Goal: Information Seeking & Learning: Learn about a topic

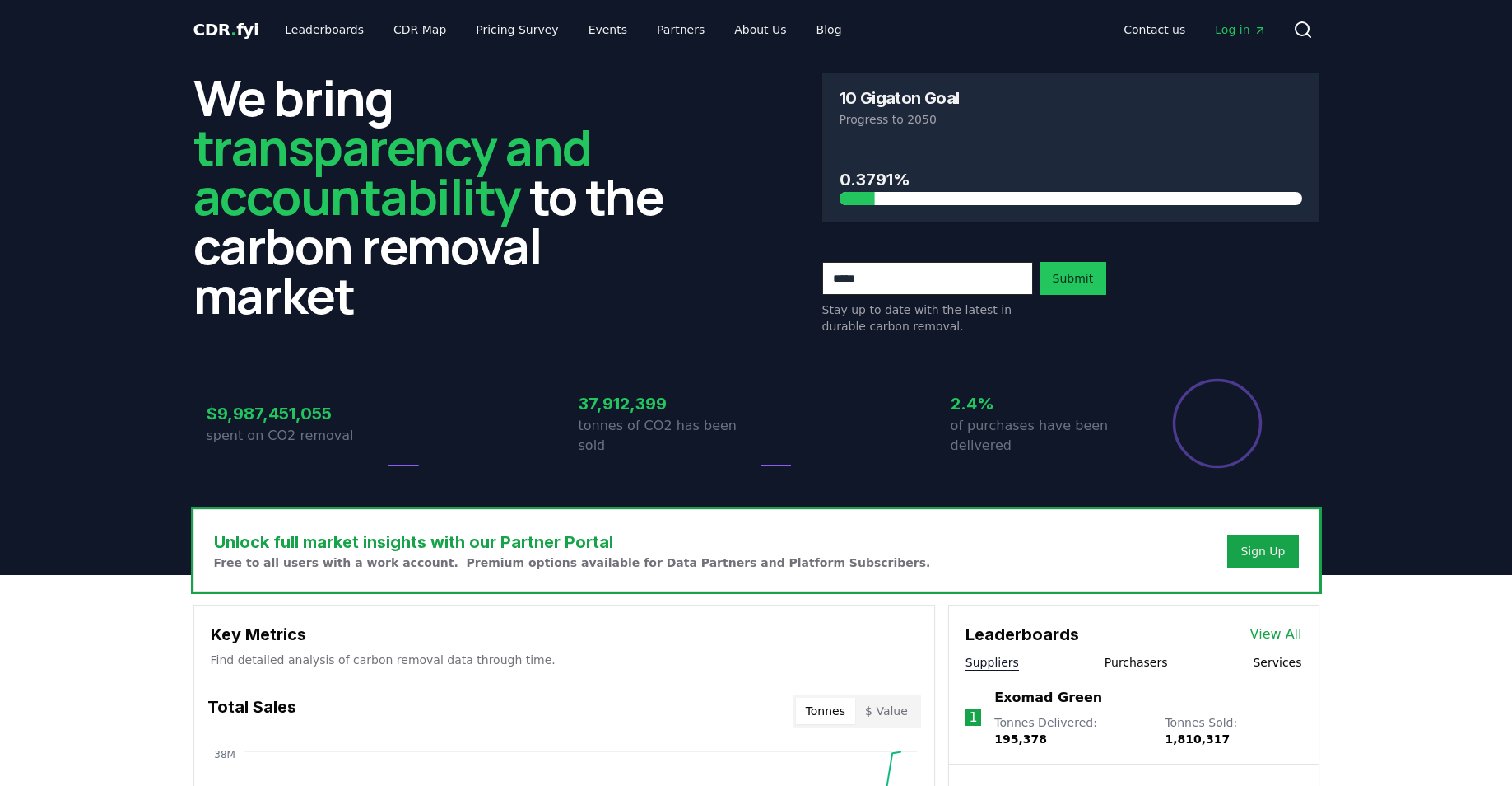
scroll to position [89, 0]
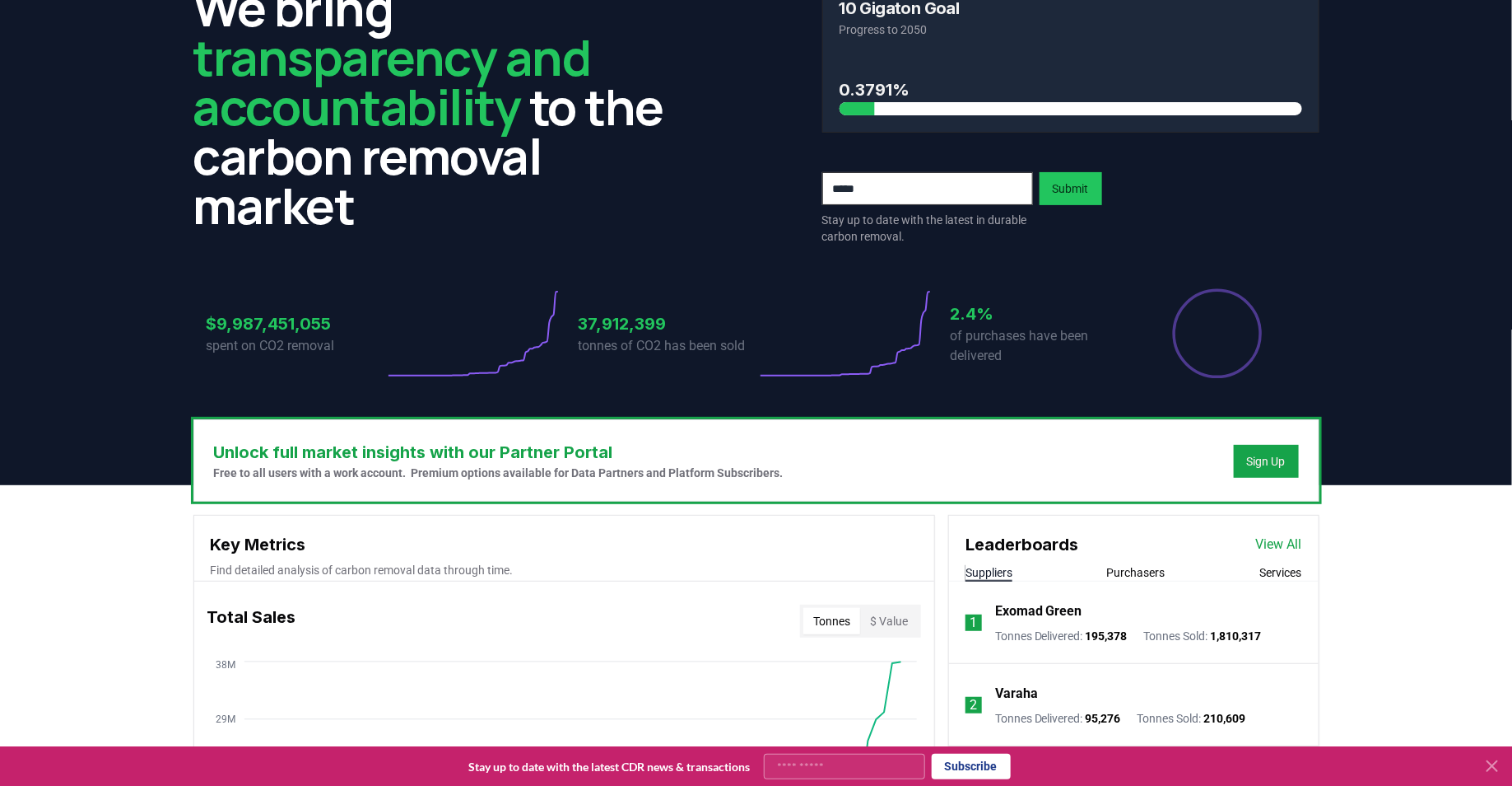
click at [1273, 545] on link "View All" at bounding box center [1279, 544] width 46 height 20
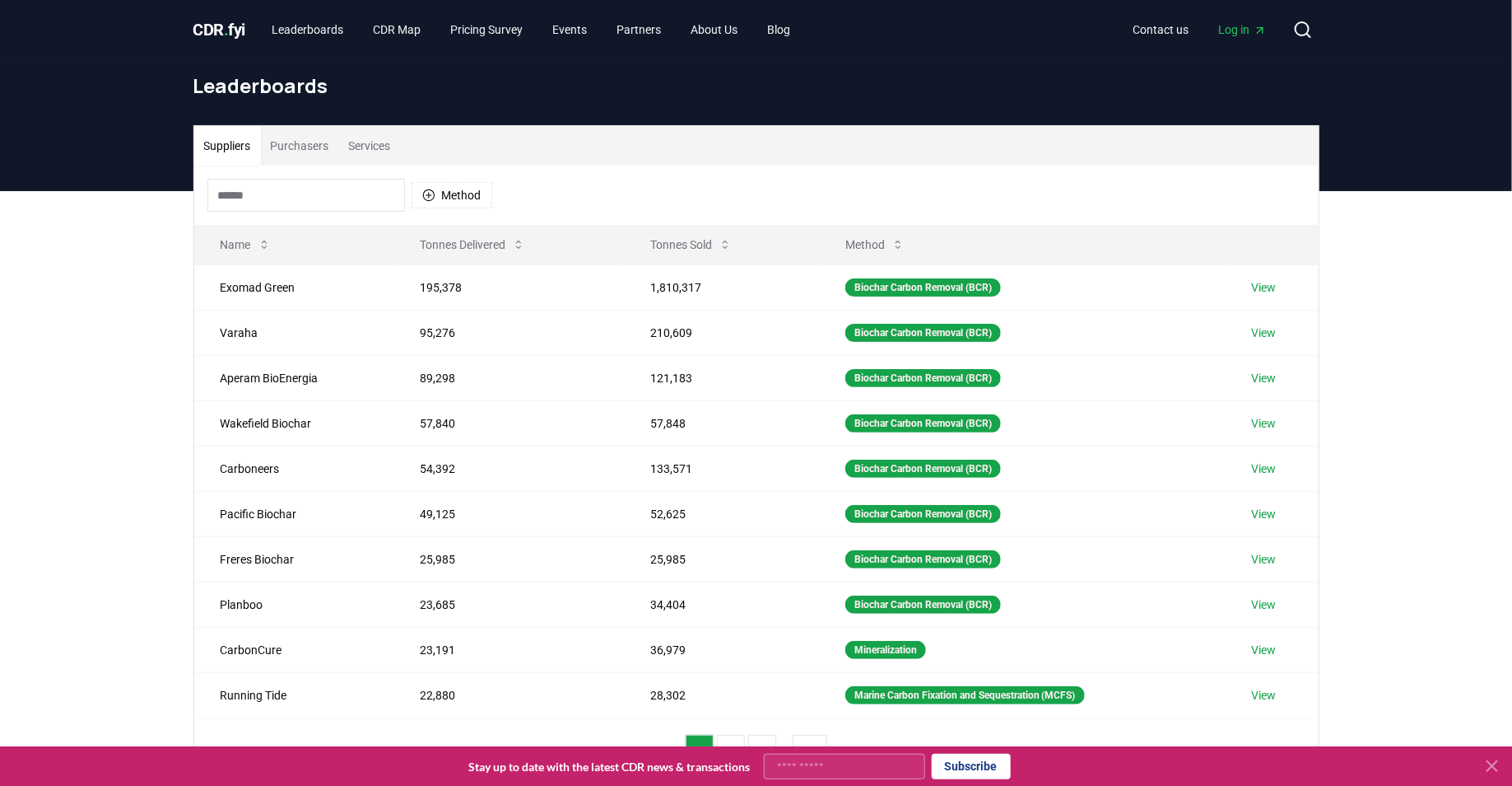
click at [296, 152] on button "Purchasers" at bounding box center [300, 146] width 78 height 40
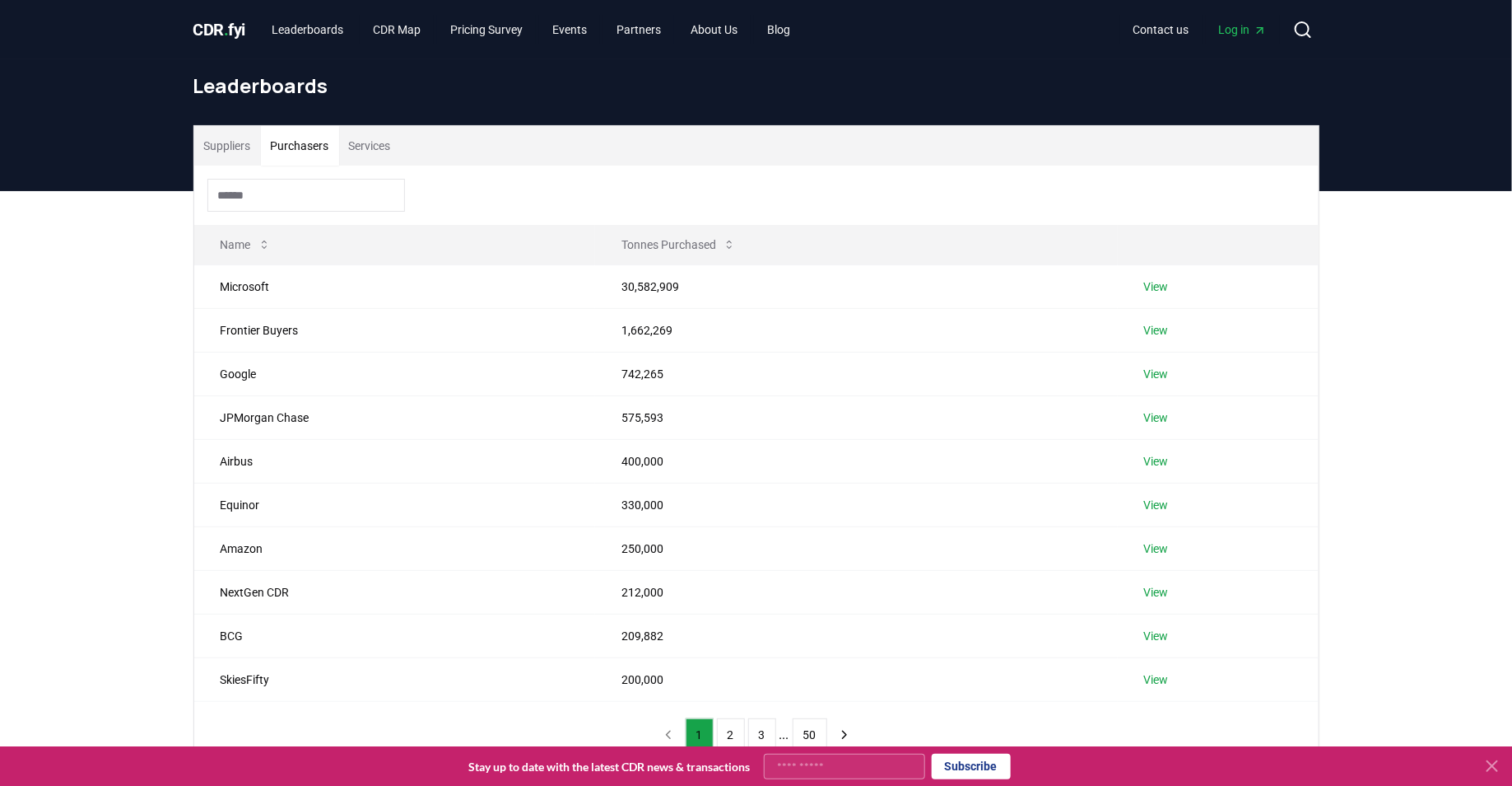
click at [298, 208] on input at bounding box center [306, 195] width 198 height 33
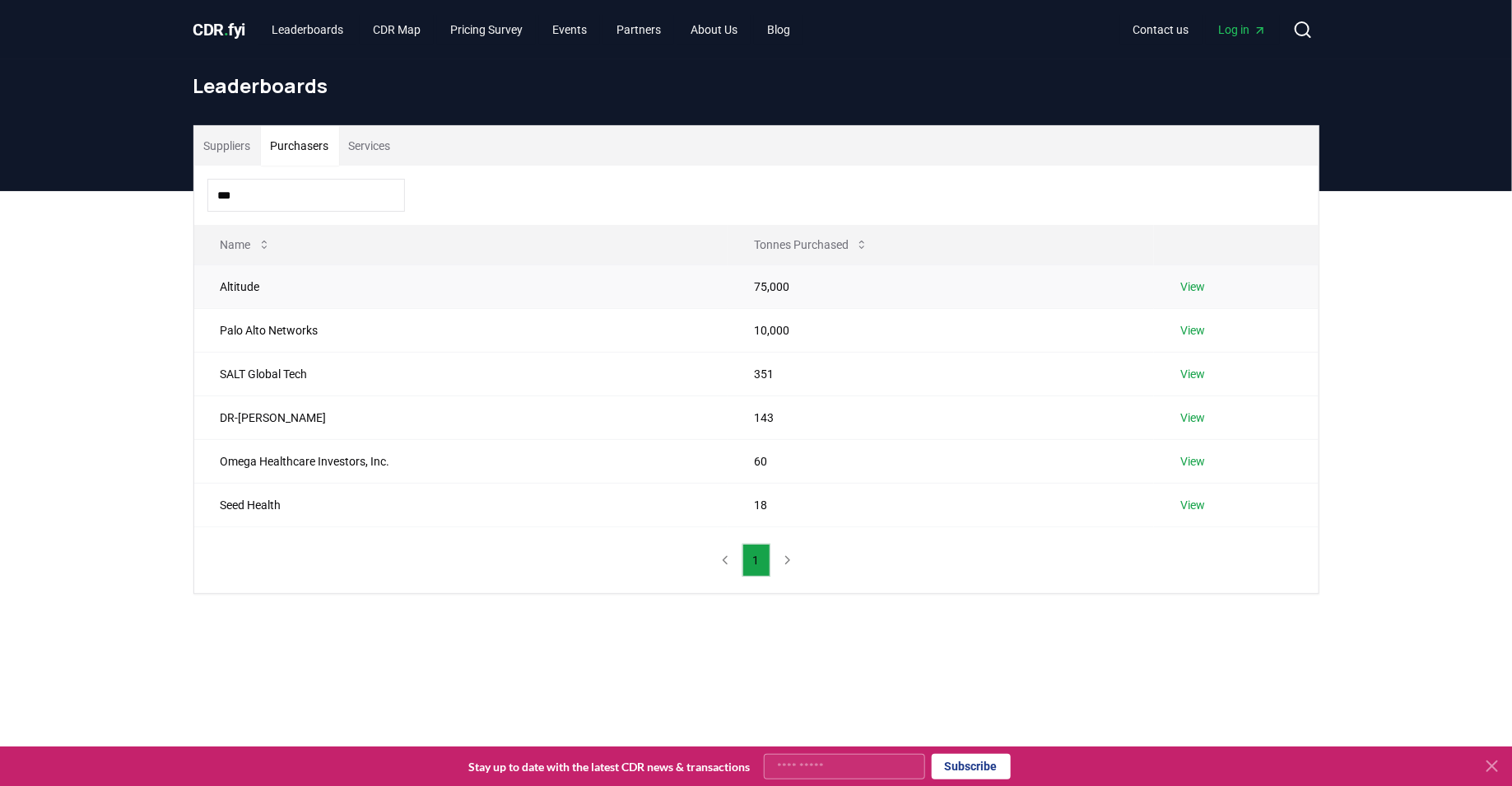
type input "***"
click at [1198, 276] on td "View" at bounding box center [1235, 286] width 164 height 43
click at [1200, 287] on link "View" at bounding box center [1193, 286] width 24 height 17
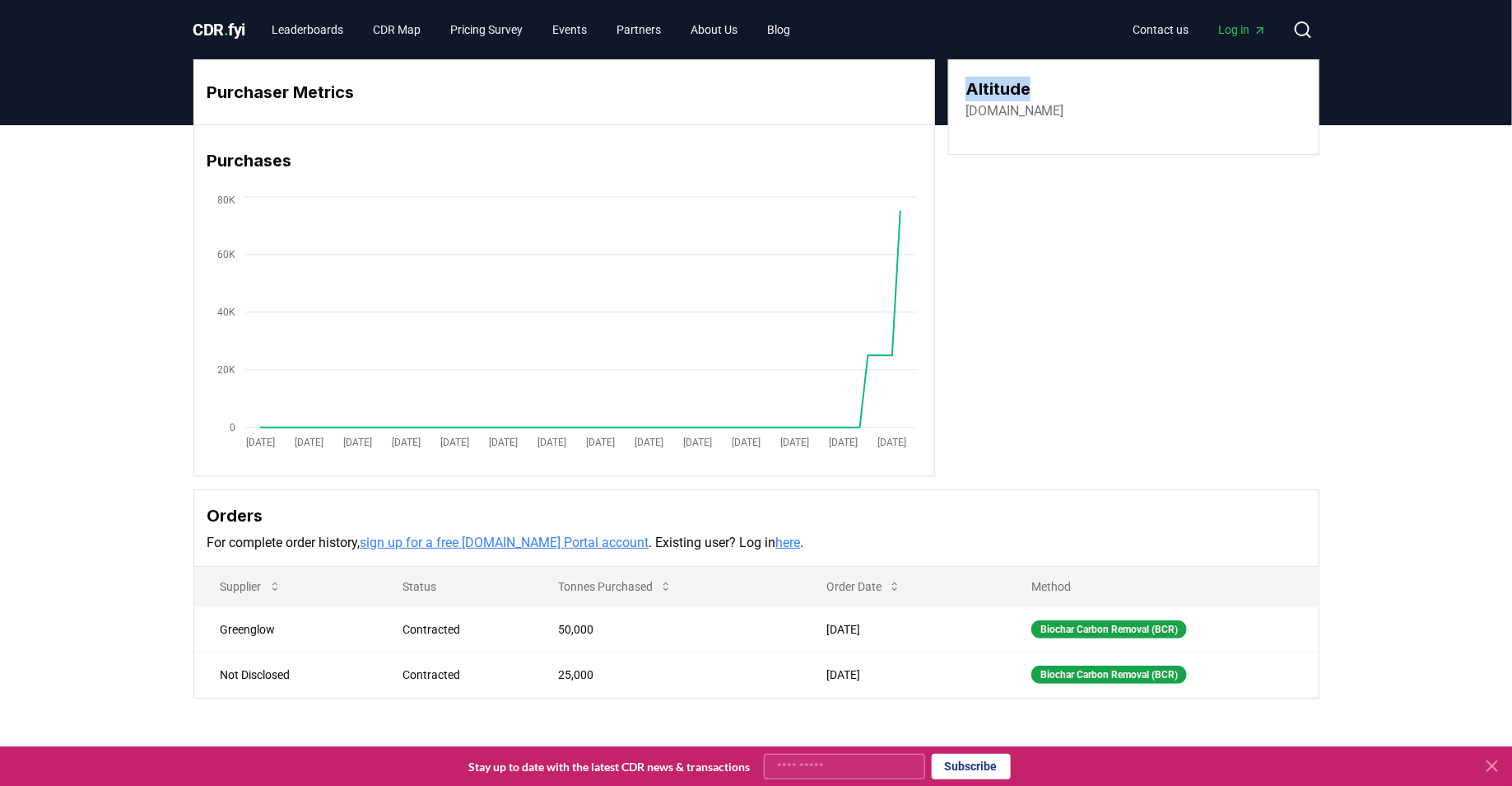
drag, startPoint x: 966, startPoint y: 87, endPoint x: 1064, endPoint y: 86, distance: 98.0
click at [1064, 86] on h3 "Altitude" at bounding box center [1015, 89] width 99 height 24
copy h3 "Altitude"
